Goal: Information Seeking & Learning: Learn about a topic

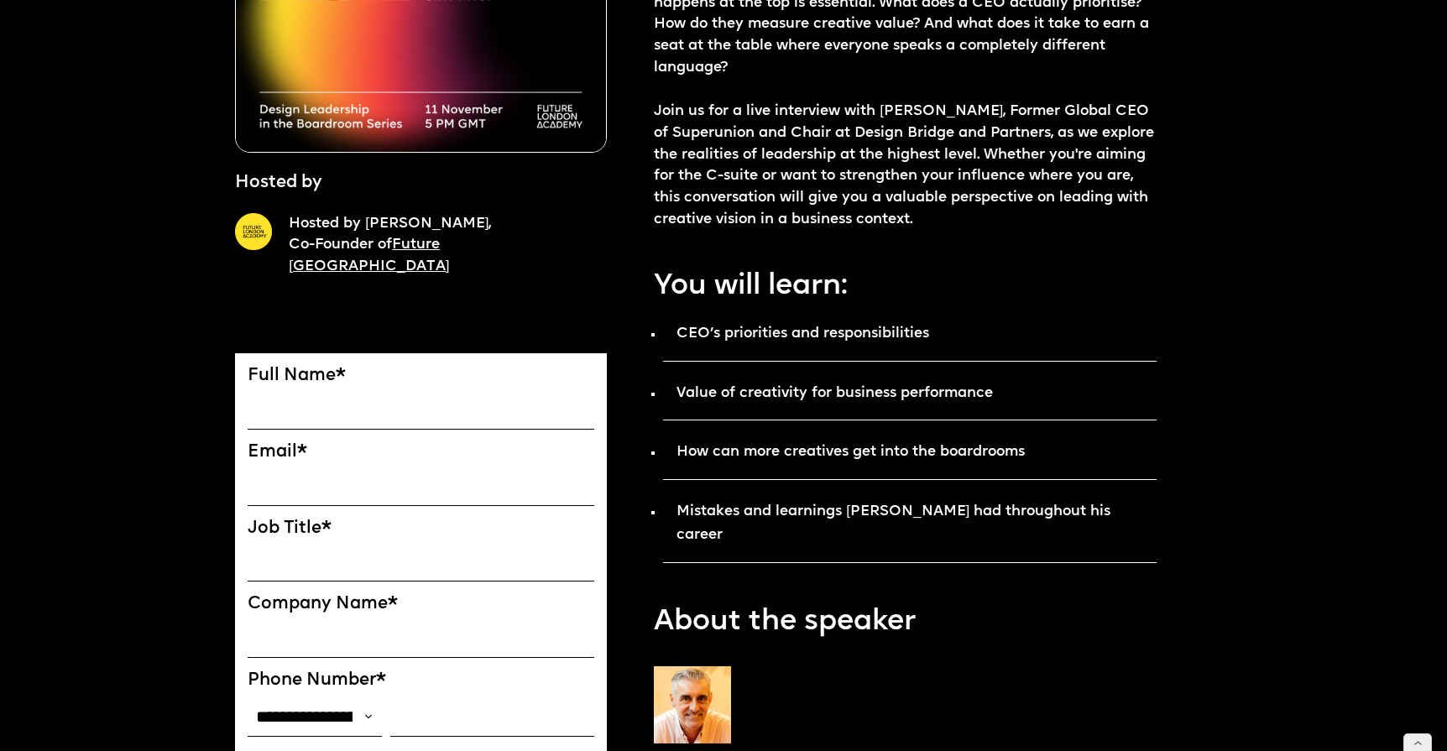
scroll to position [411, 0]
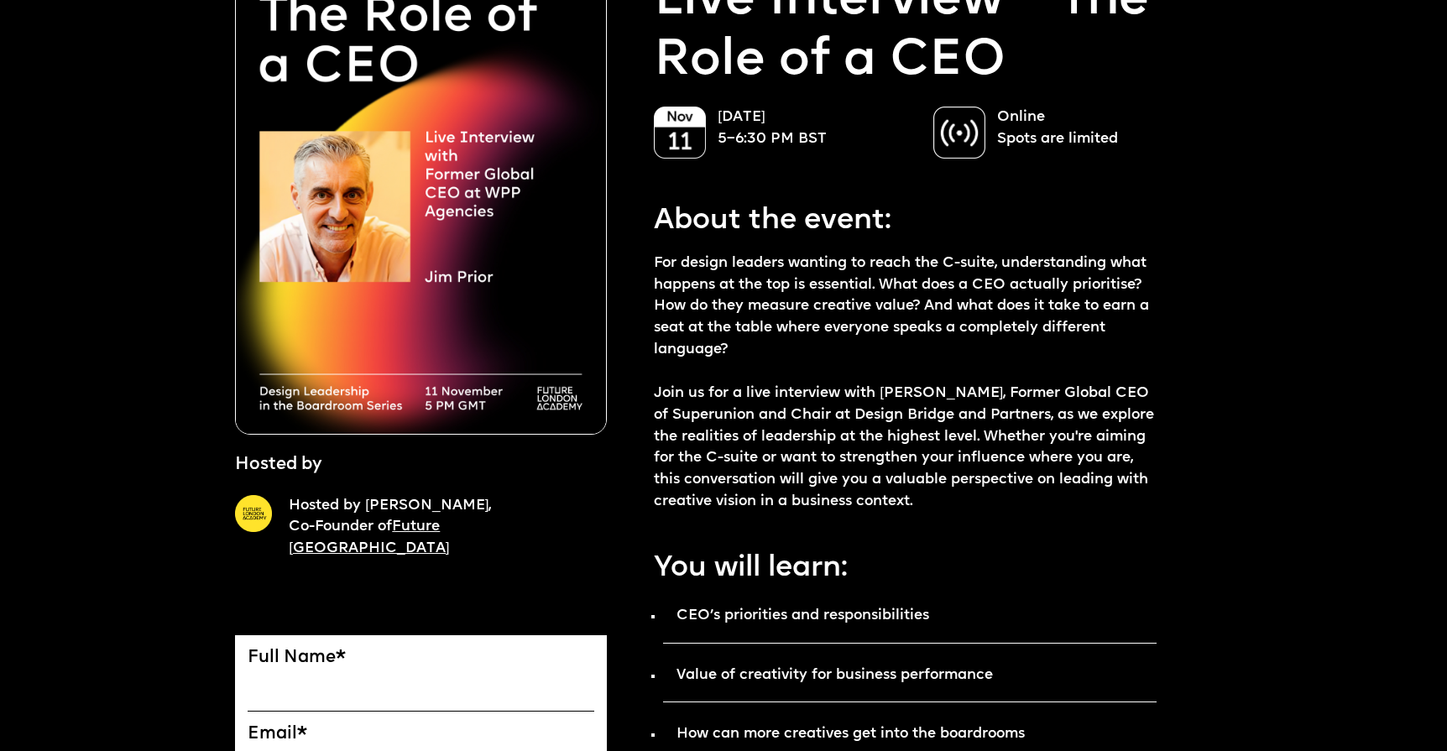
scroll to position [466, 0]
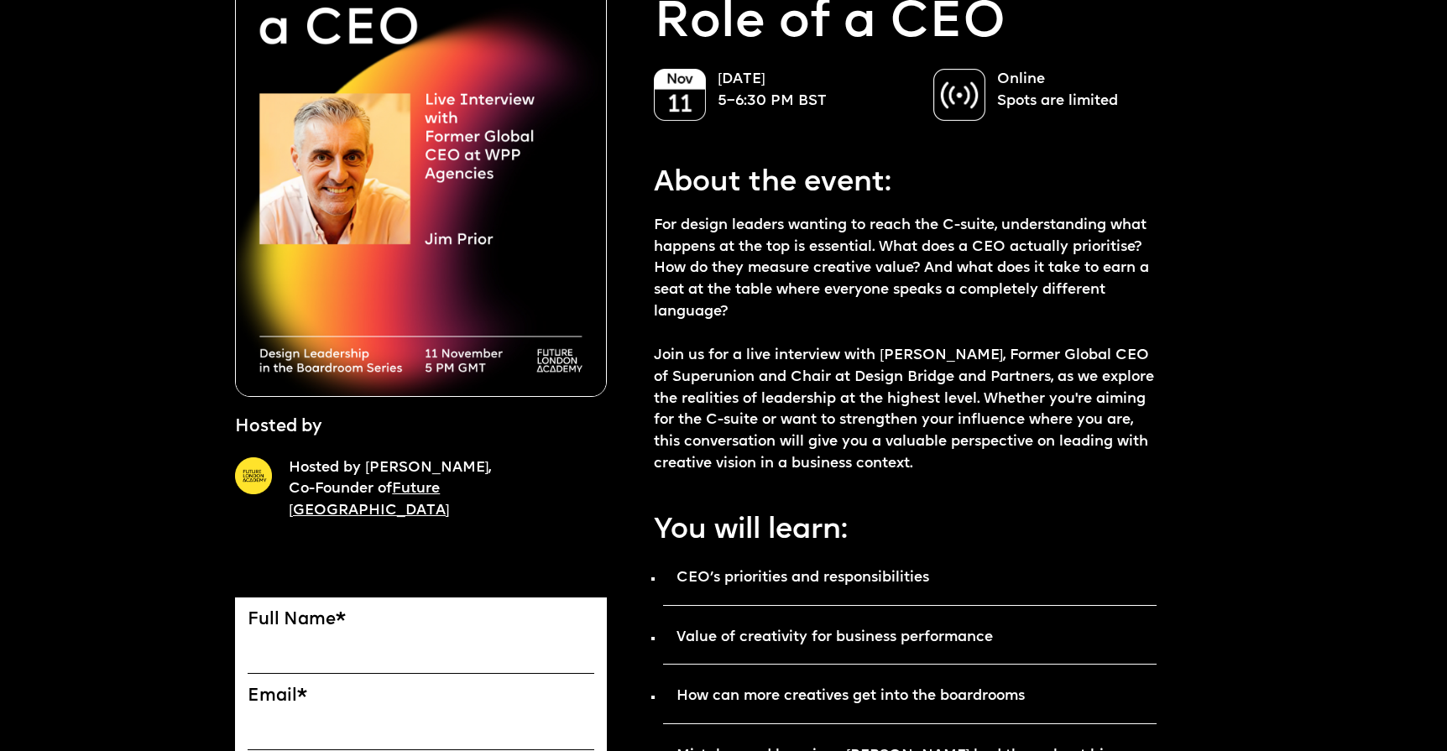
scroll to position [662, 0]
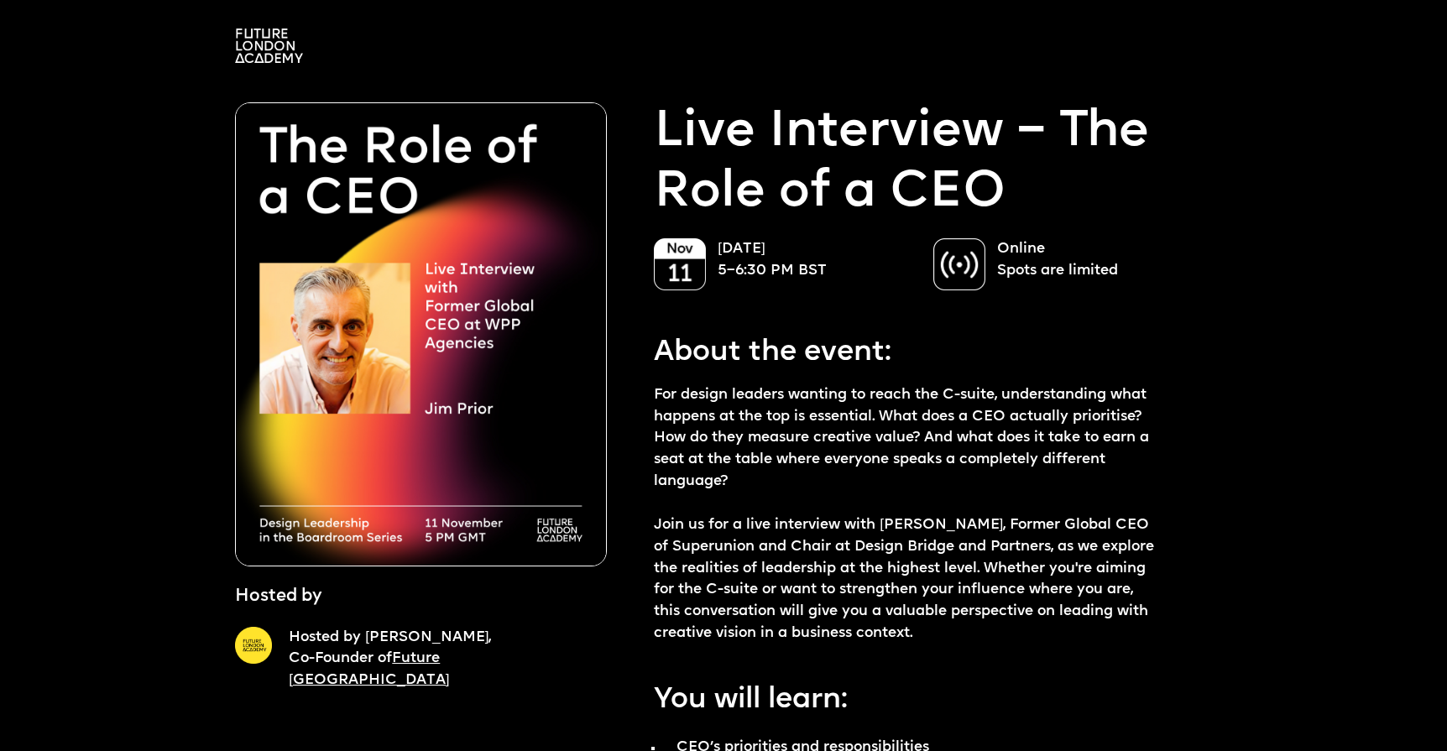
scroll to position [655, 0]
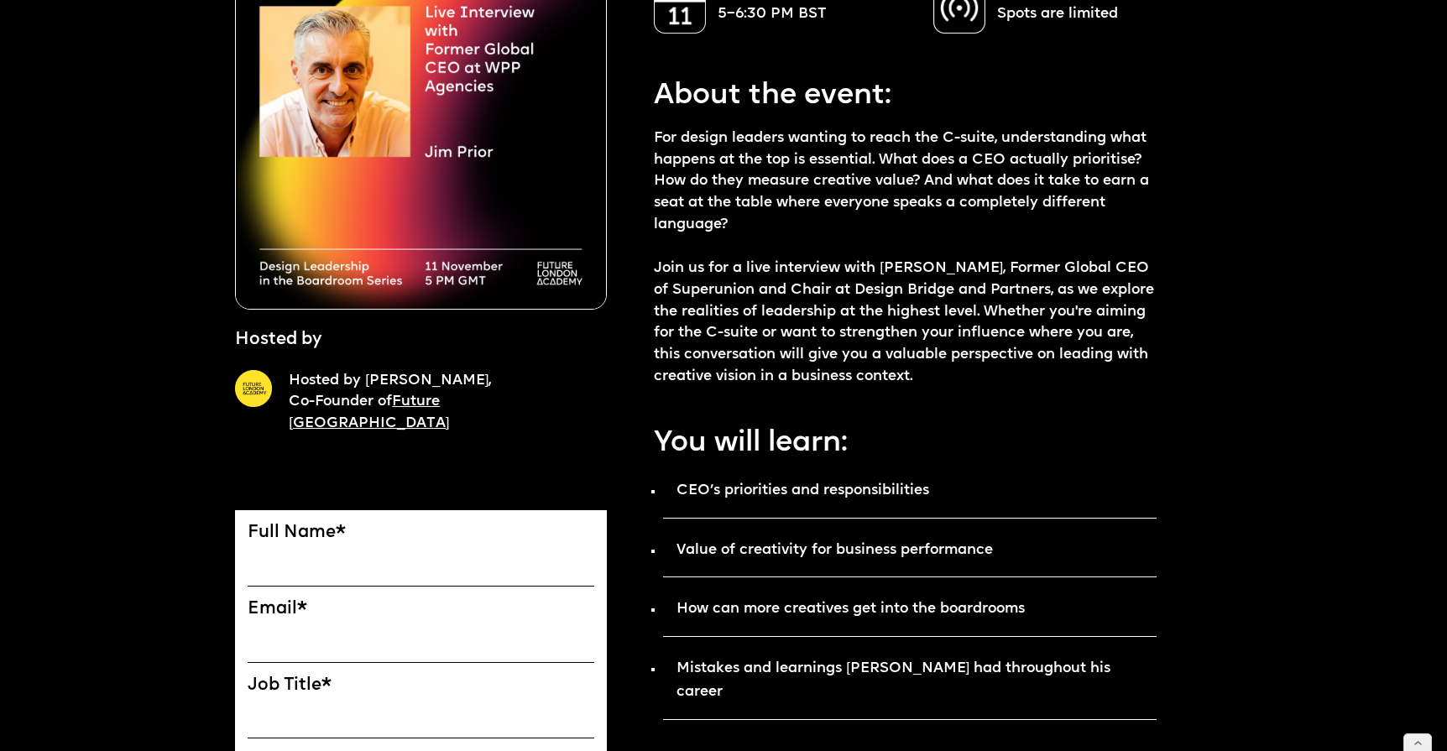
scroll to position [595, 0]
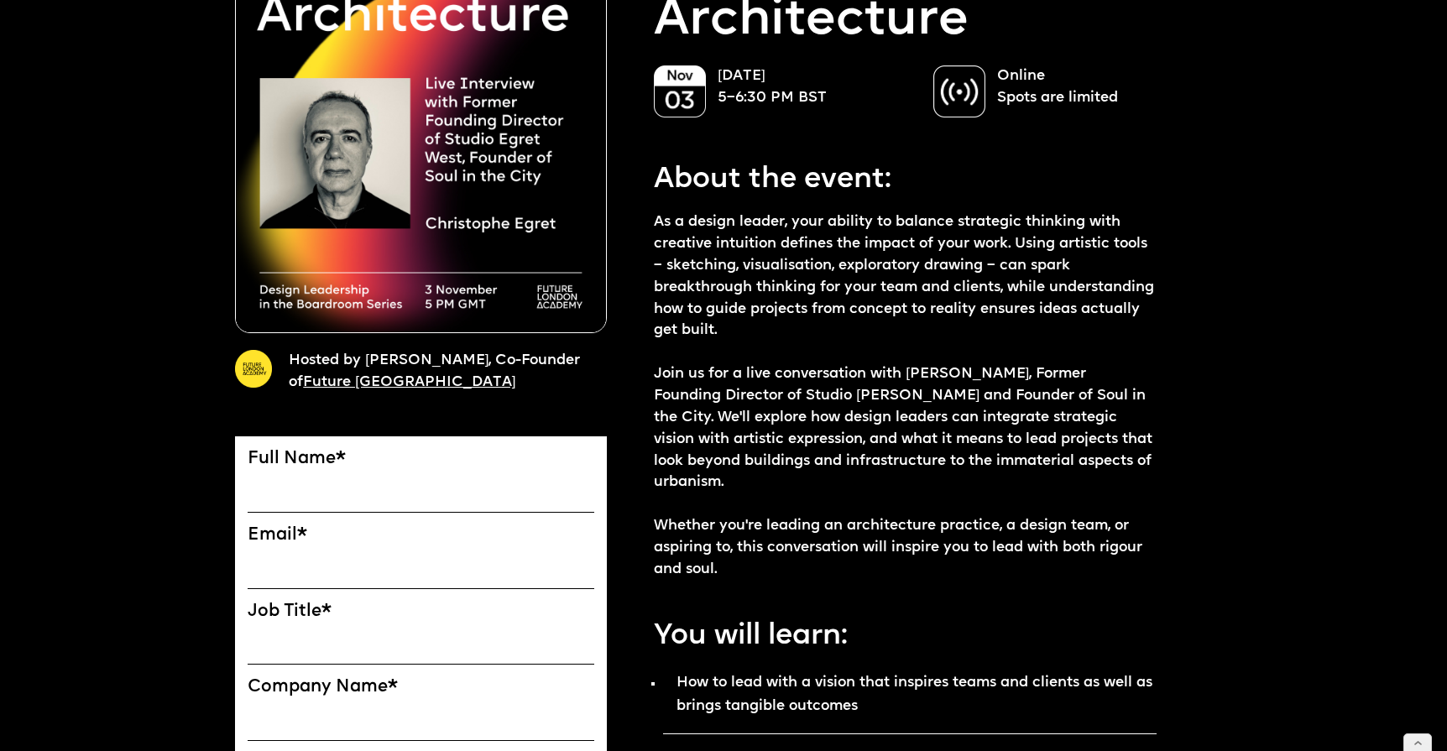
scroll to position [217, 0]
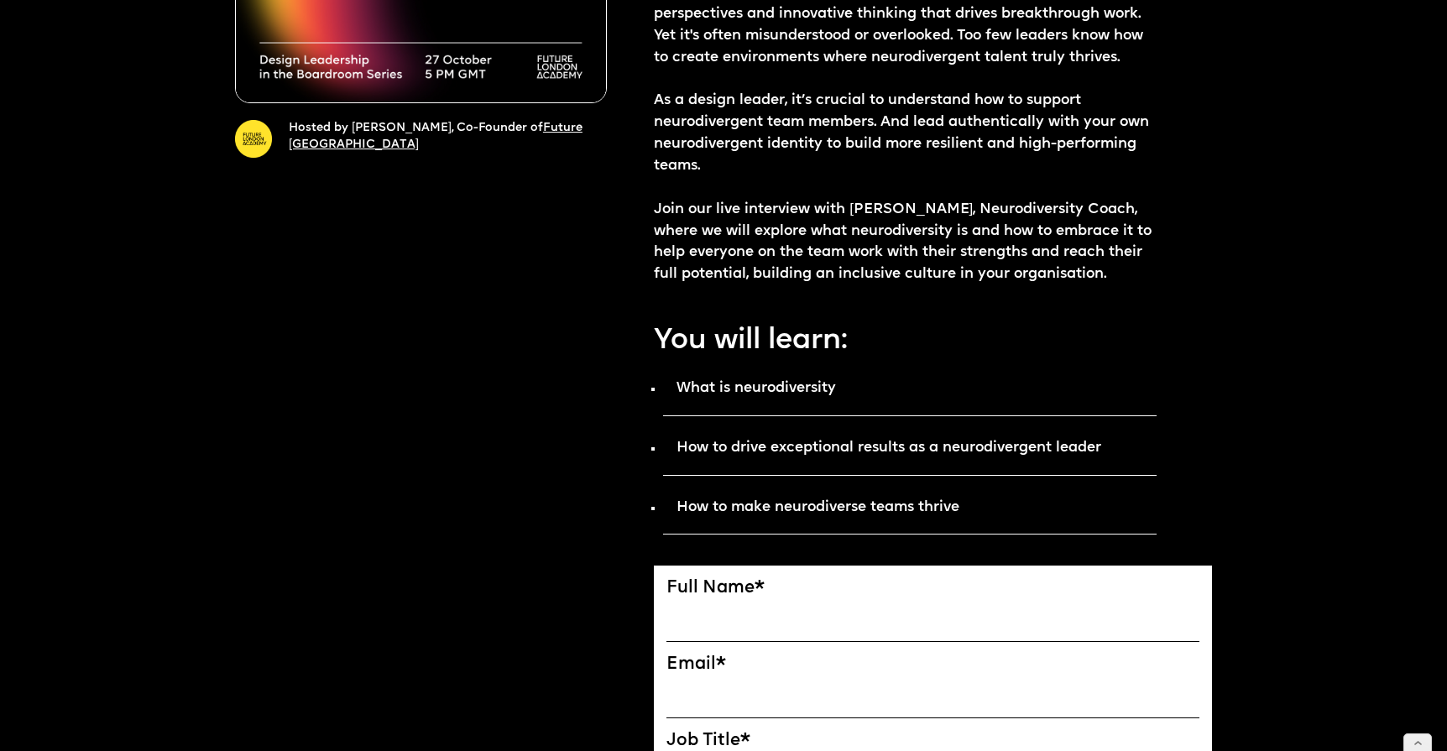
scroll to position [624, 0]
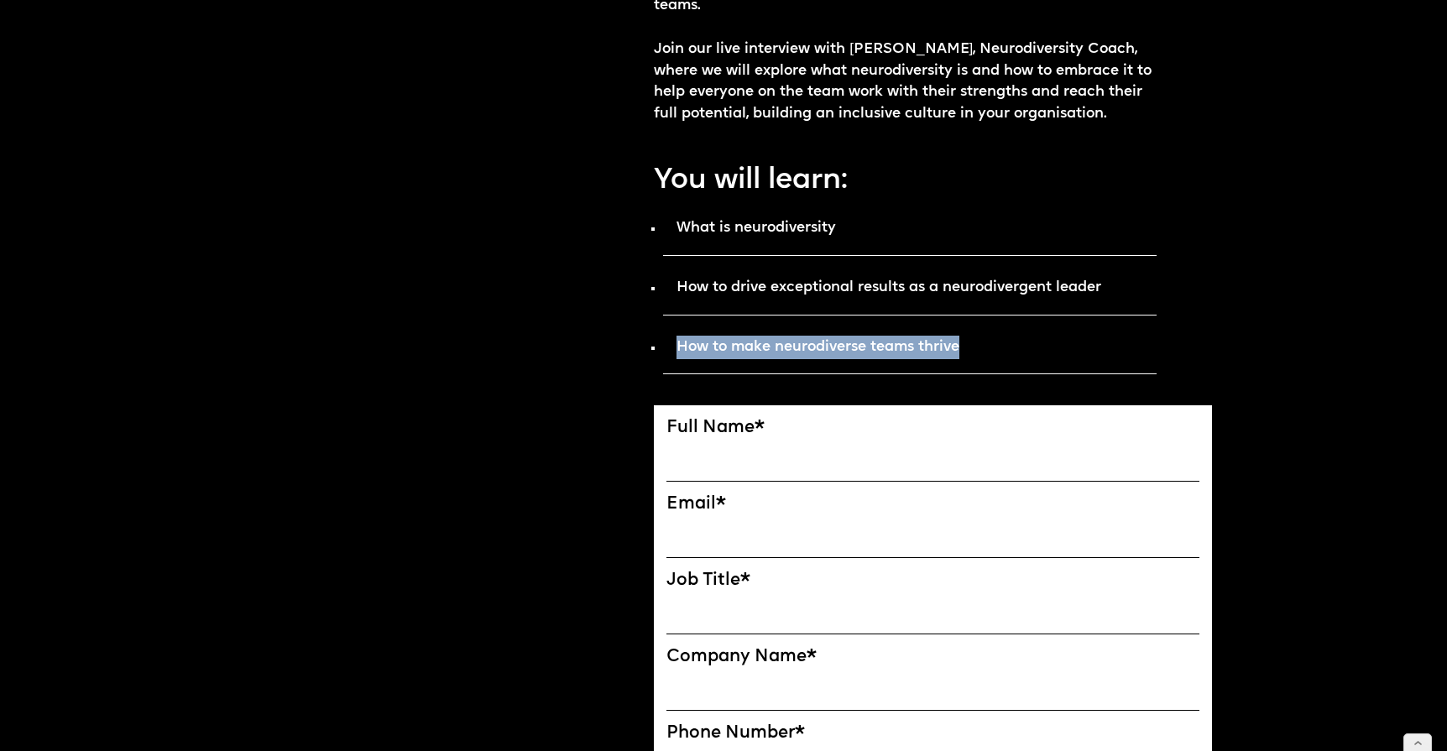
drag, startPoint x: 968, startPoint y: 346, endPoint x: 678, endPoint y: 350, distance: 290.4
click at [678, 350] on p "How to make neurodiverse teams thrive" at bounding box center [909, 353] width 493 height 44
copy strong "How to make neurodiverse teams thrive"
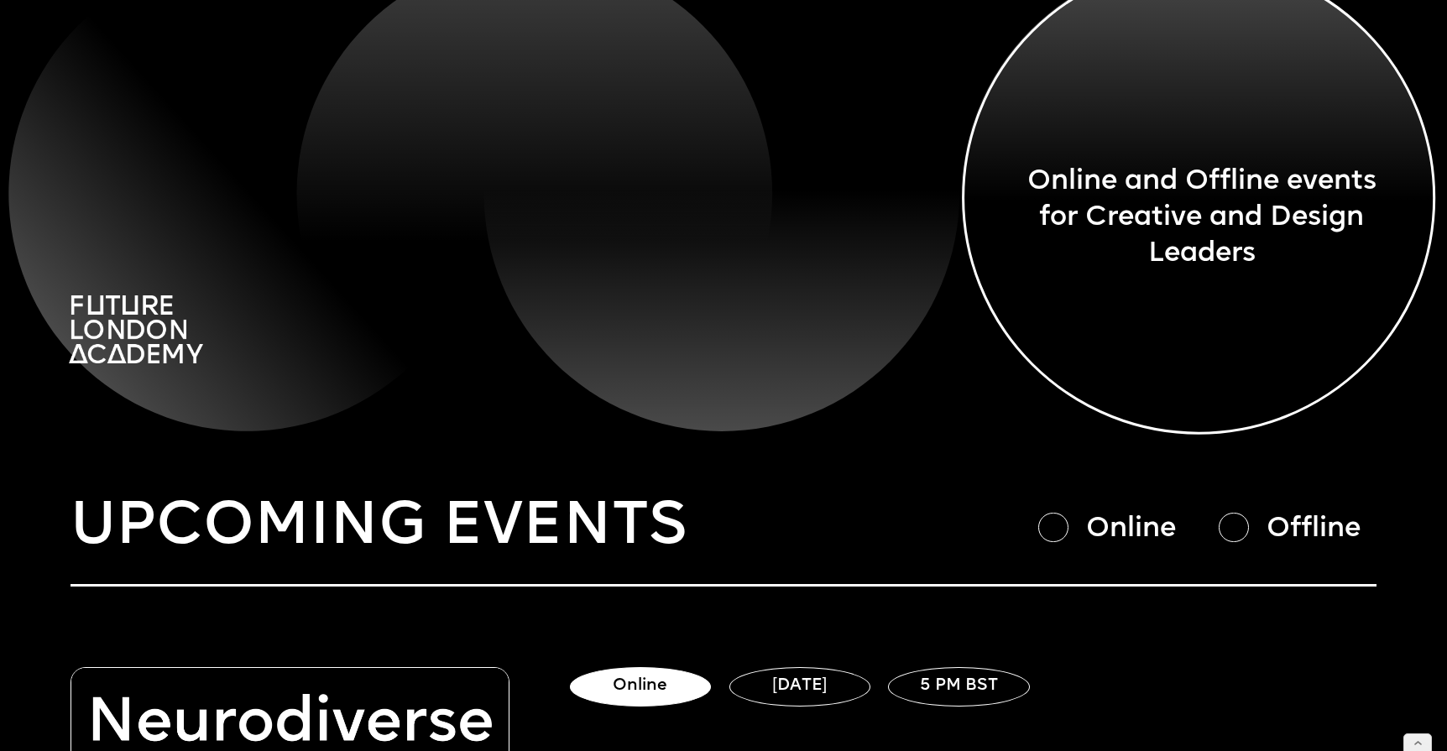
scroll to position [512, 0]
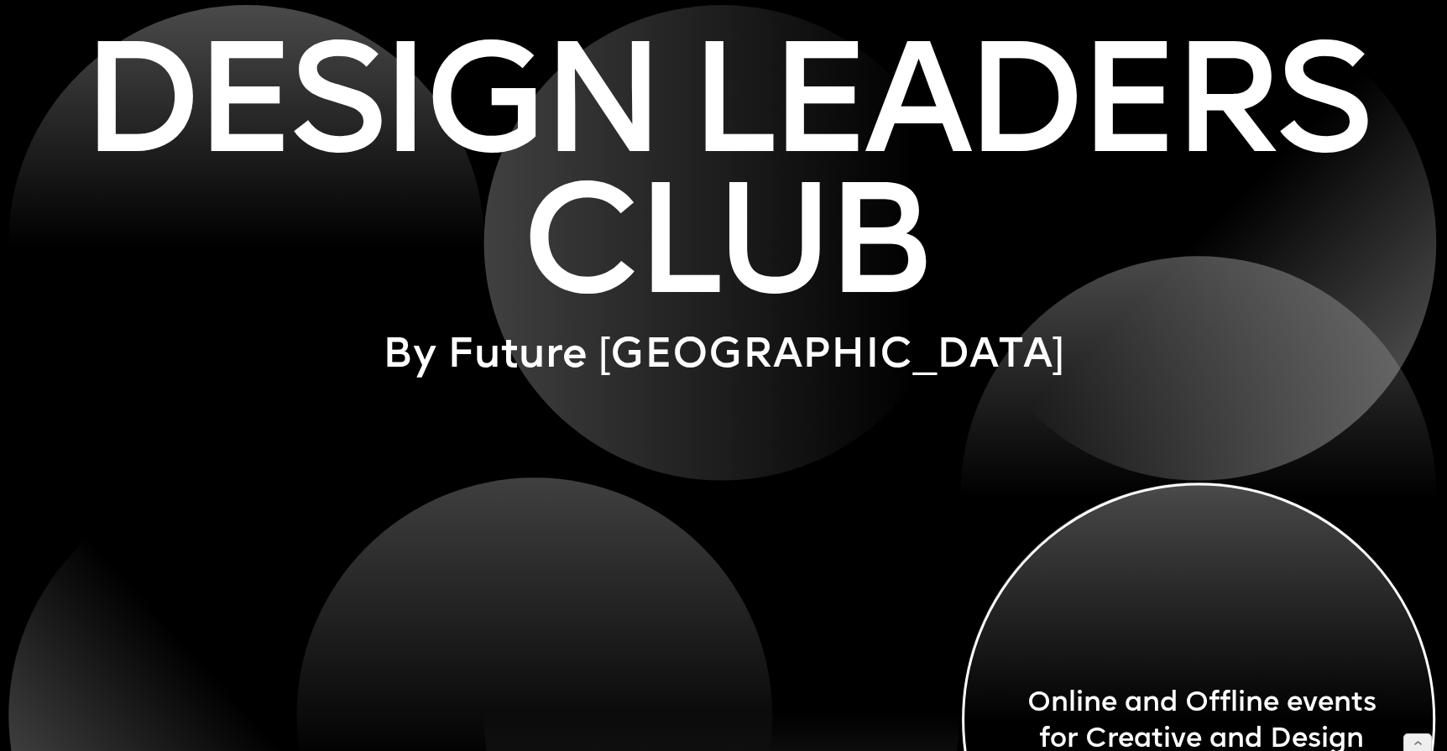
click at [734, 182] on h1 "Design leaders club" at bounding box center [723, 183] width 1306 height 282
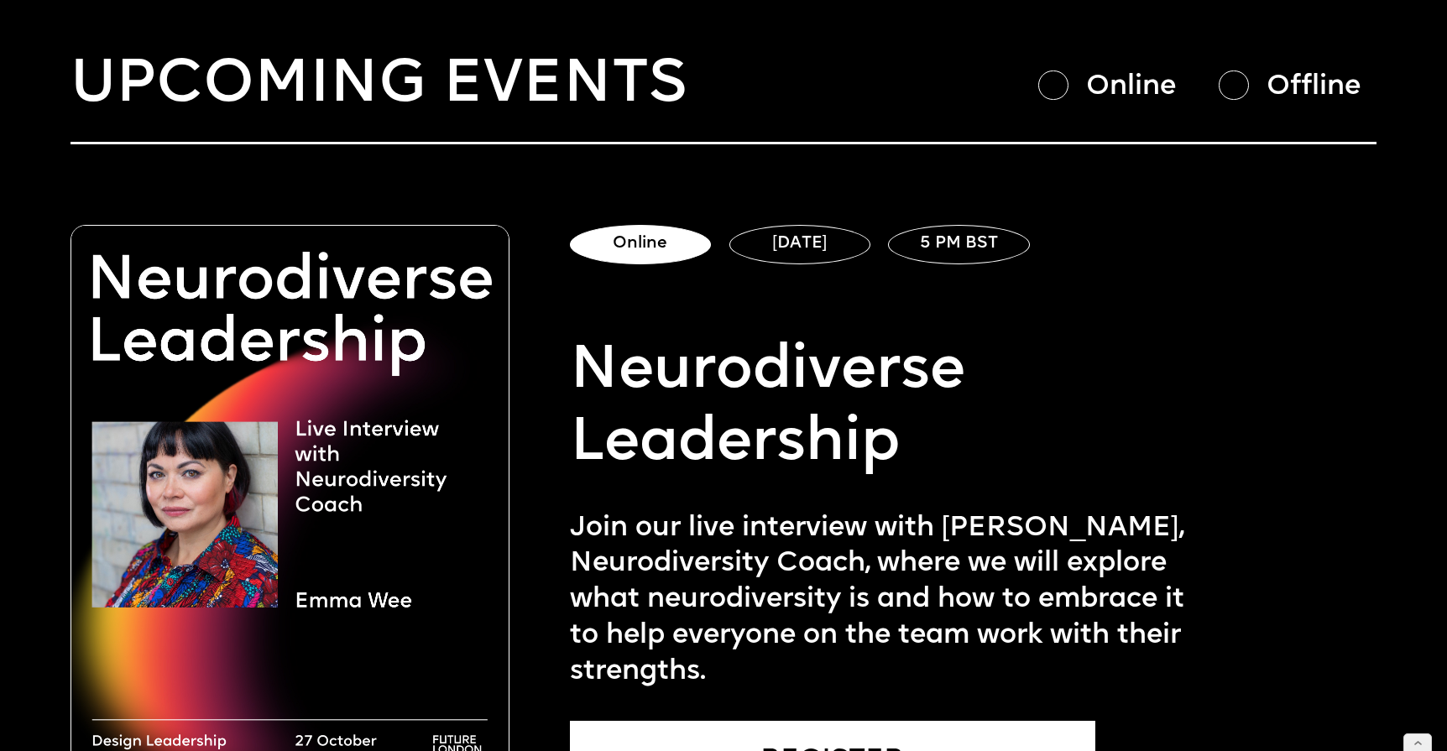
scroll to position [965, 0]
click at [1059, 74] on div at bounding box center [1053, 85] width 30 height 30
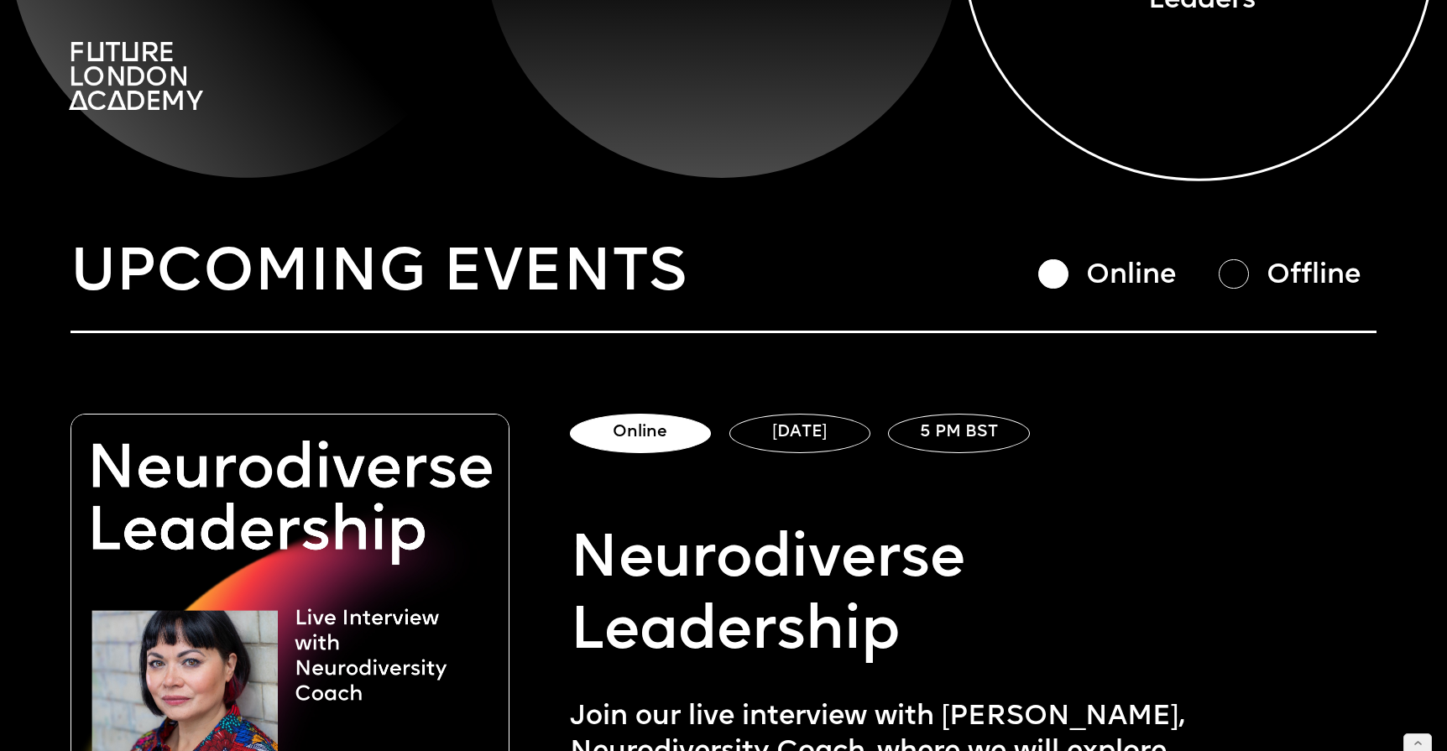
scroll to position [915, 0]
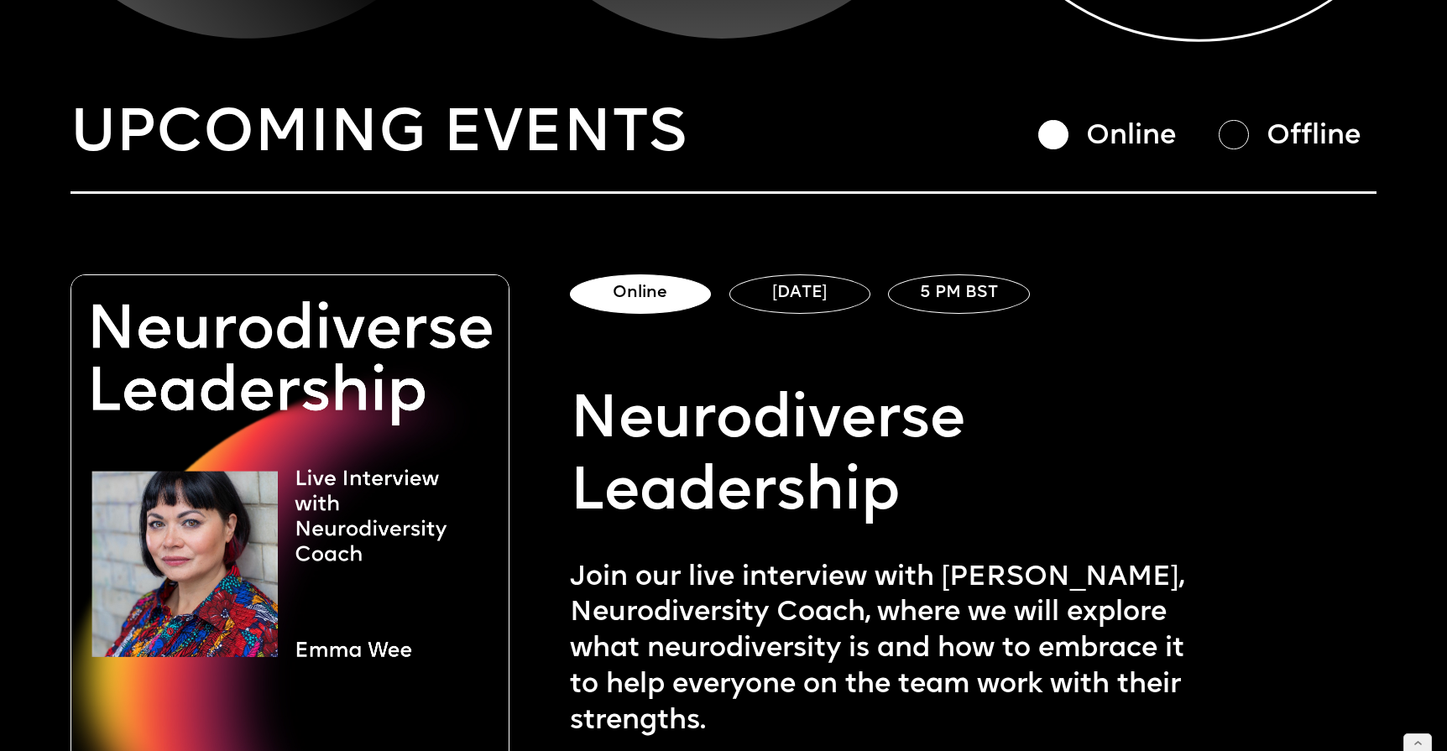
click at [1241, 126] on div at bounding box center [1234, 135] width 30 height 30
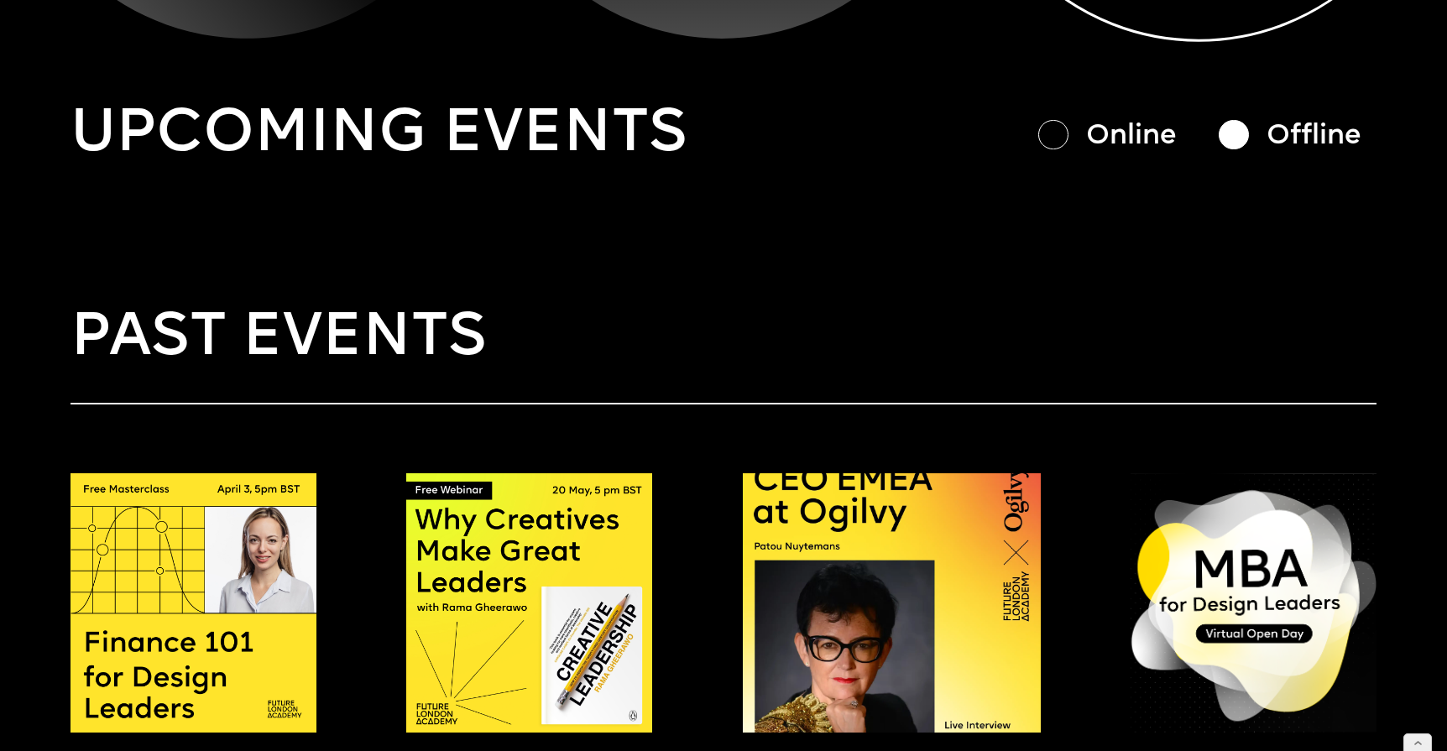
click at [1059, 132] on div at bounding box center [1053, 135] width 30 height 30
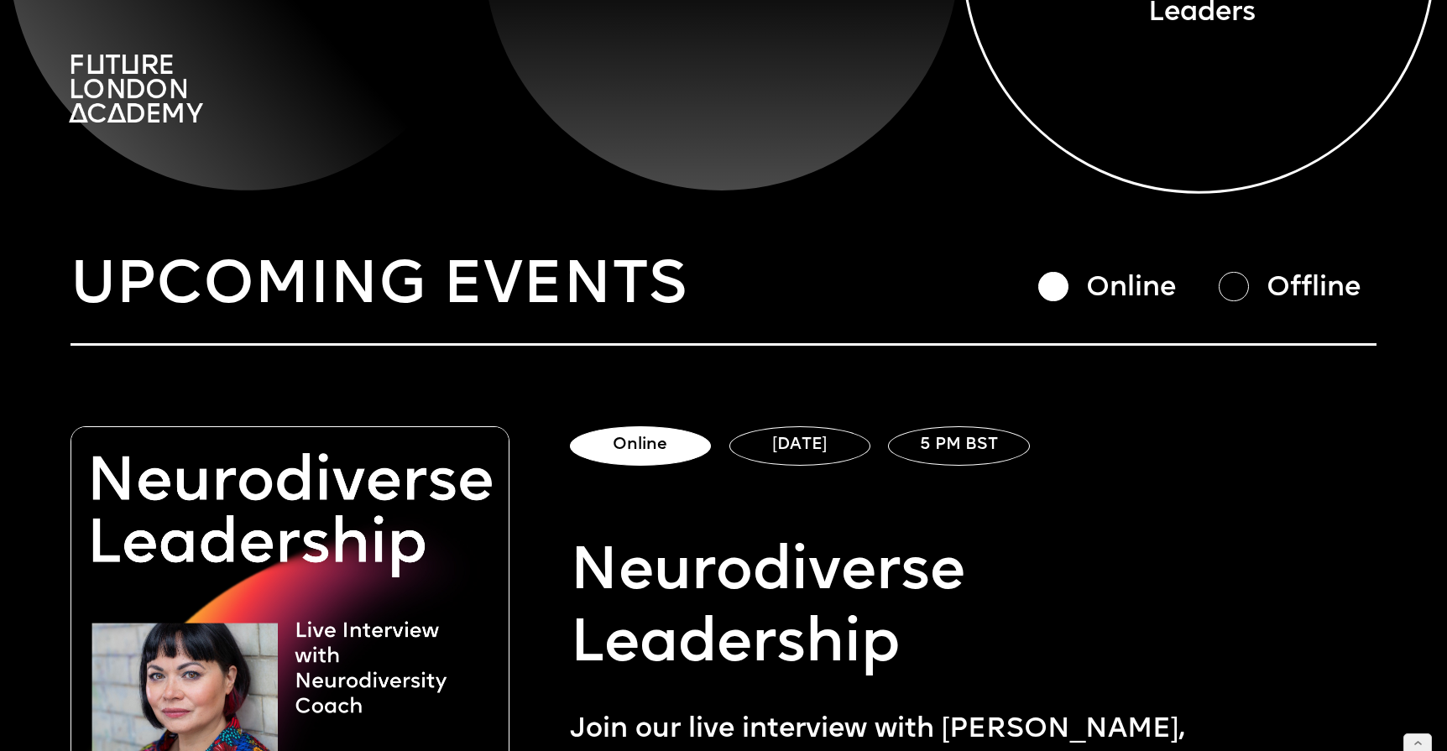
scroll to position [728, 0]
